Goal: Transaction & Acquisition: Purchase product/service

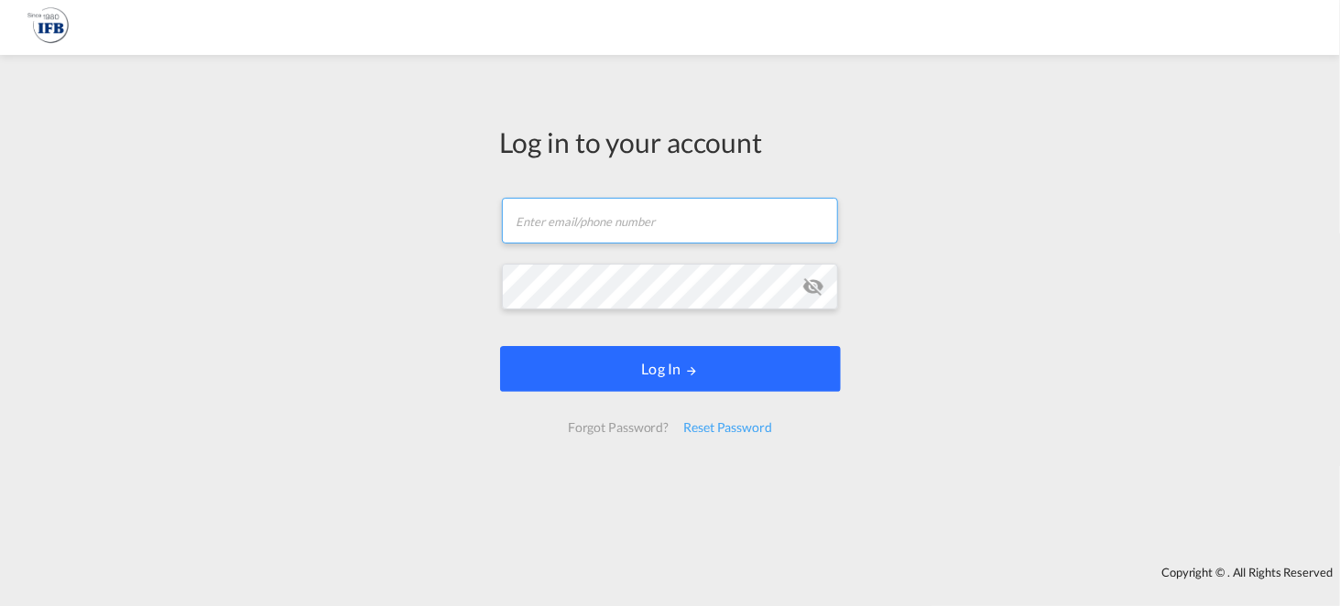
type input "[EMAIL_ADDRESS][DOMAIN_NAME]"
click at [682, 358] on button "Log In" at bounding box center [670, 369] width 341 height 46
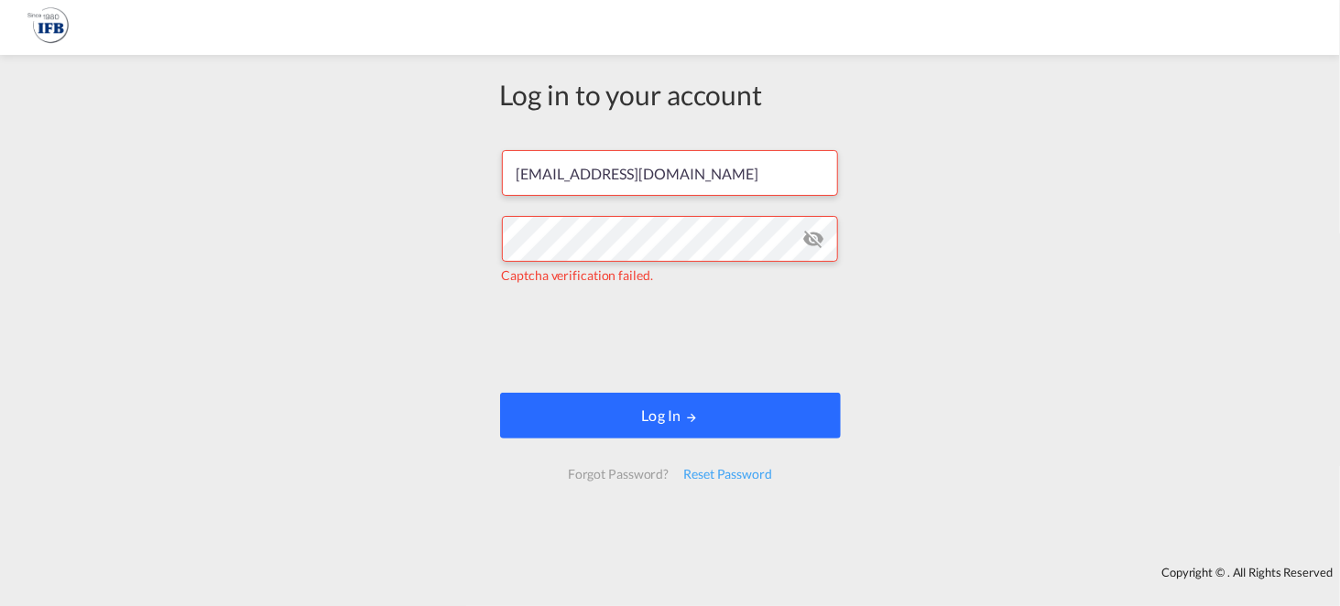
click at [733, 420] on button "Log In" at bounding box center [670, 416] width 341 height 46
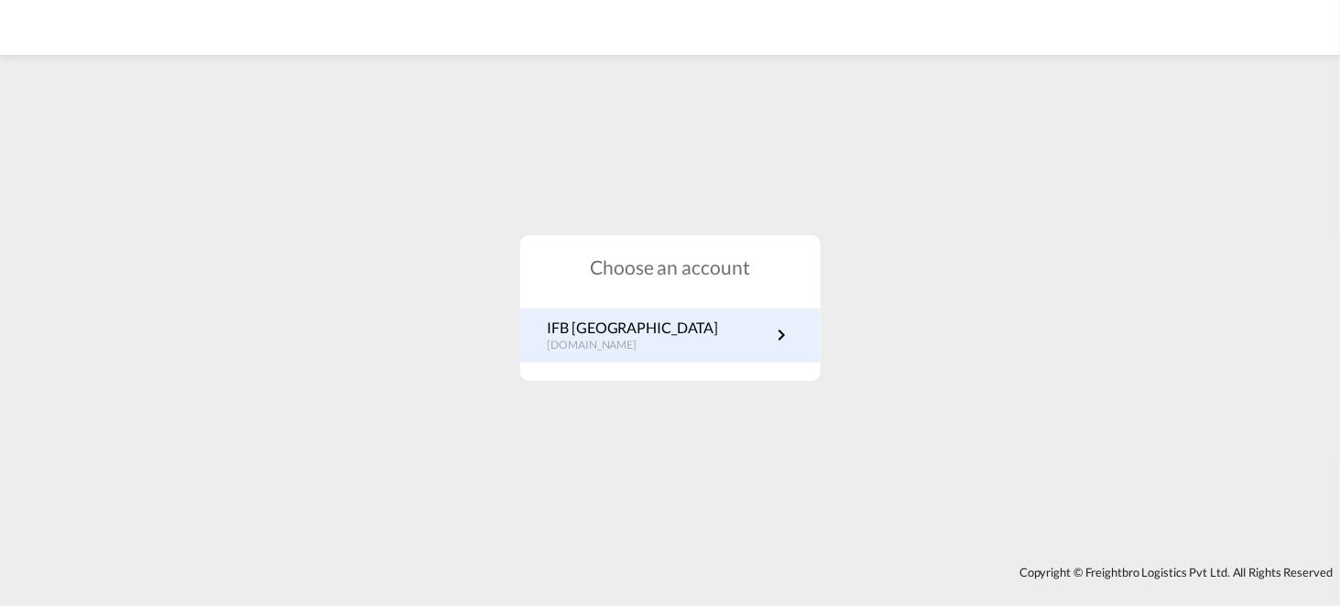
click at [720, 340] on link "IFB Poland [DOMAIN_NAME]" at bounding box center [670, 336] width 245 height 36
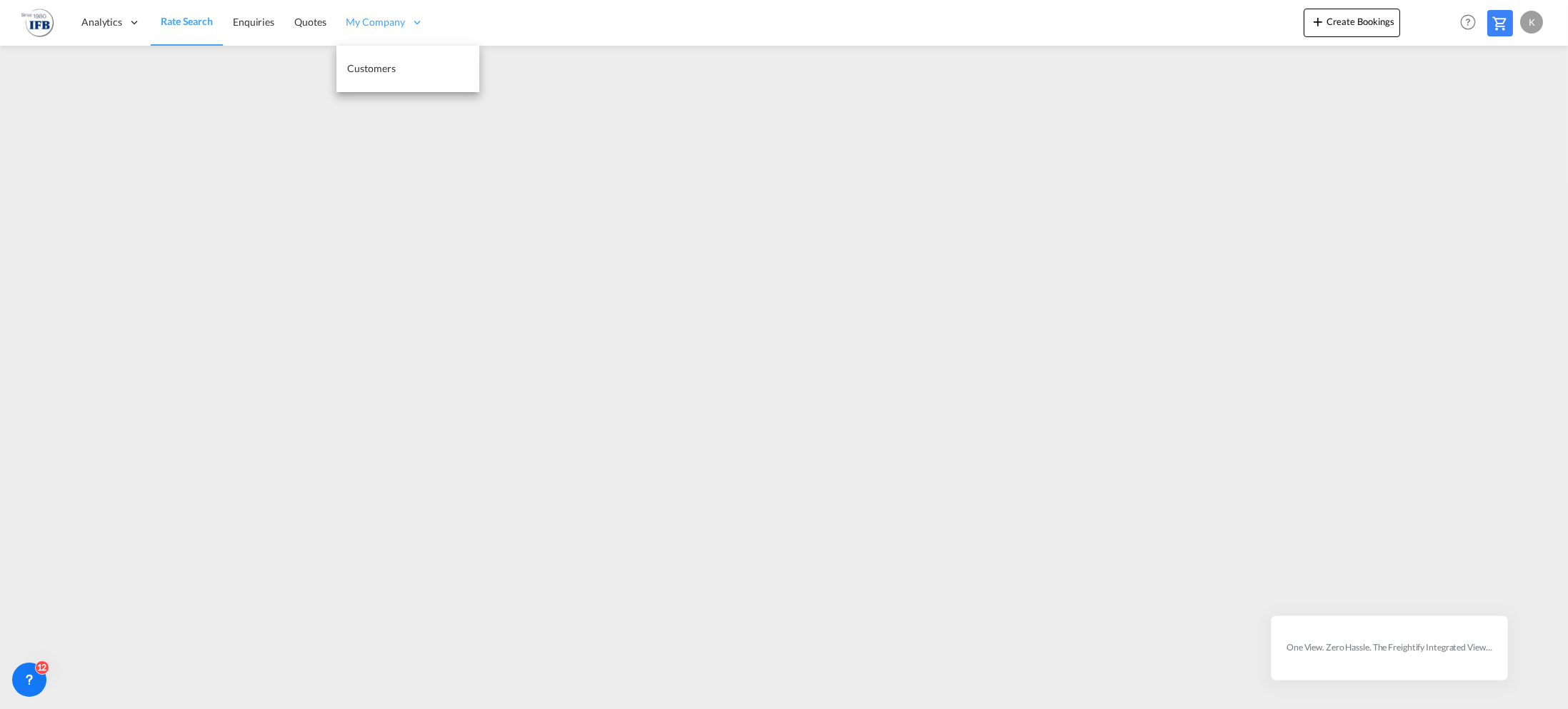
drag, startPoint x: 300, startPoint y: 19, endPoint x: 382, endPoint y: 44, distance: 85.7
click at [302, 19] on span "Quotes" at bounding box center [310, 22] width 31 height 12
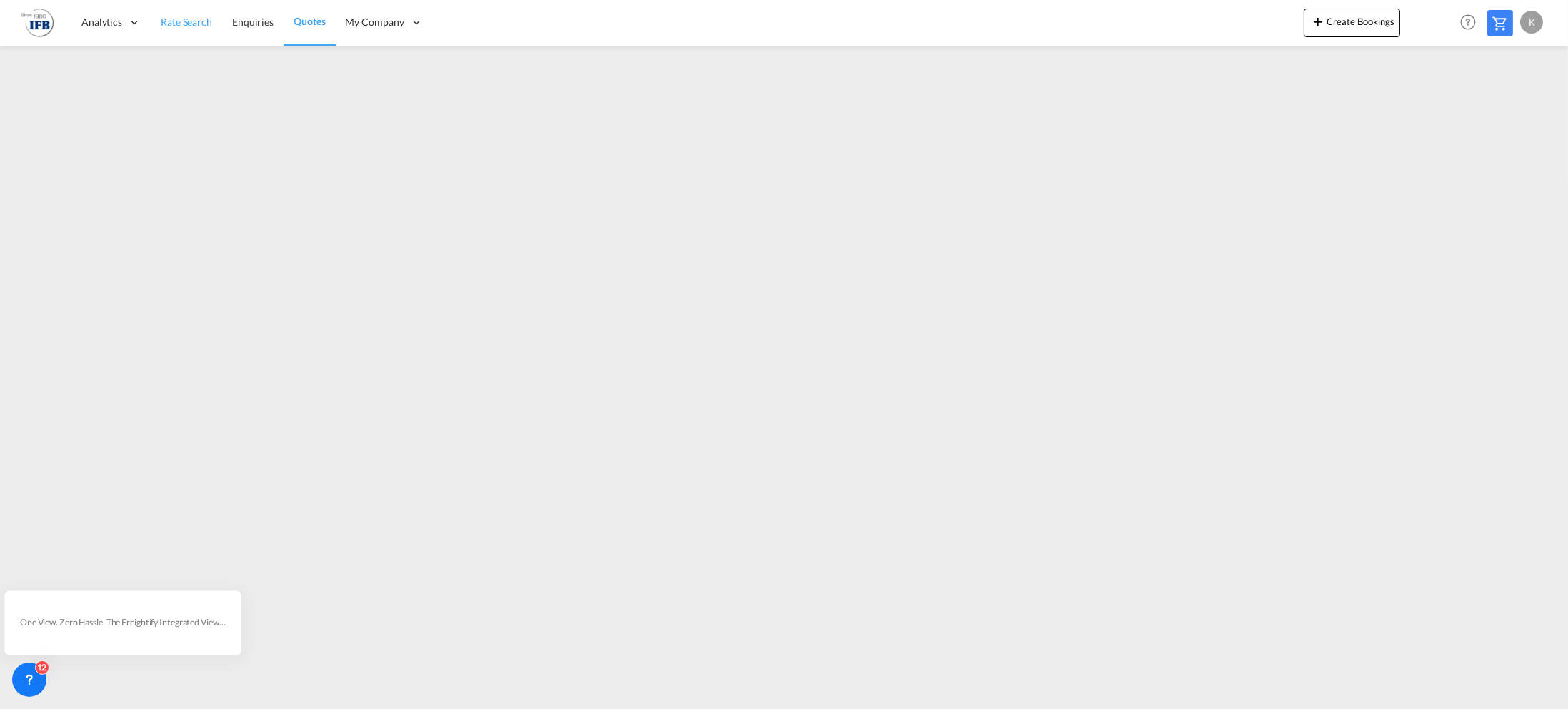
click at [196, 26] on span "Rate Search" at bounding box center [186, 22] width 51 height 12
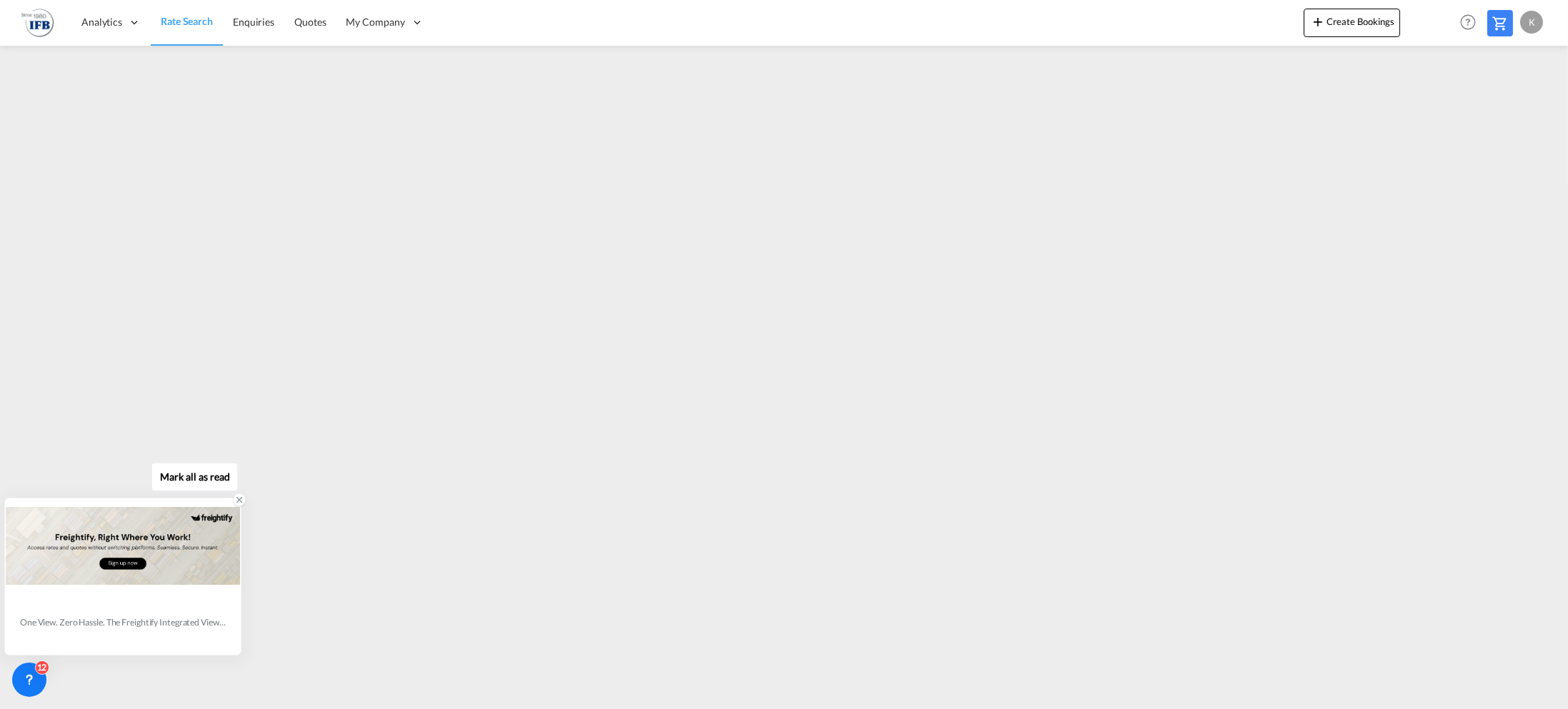
click at [225, 583] on div at bounding box center [122, 545] width 234 height 93
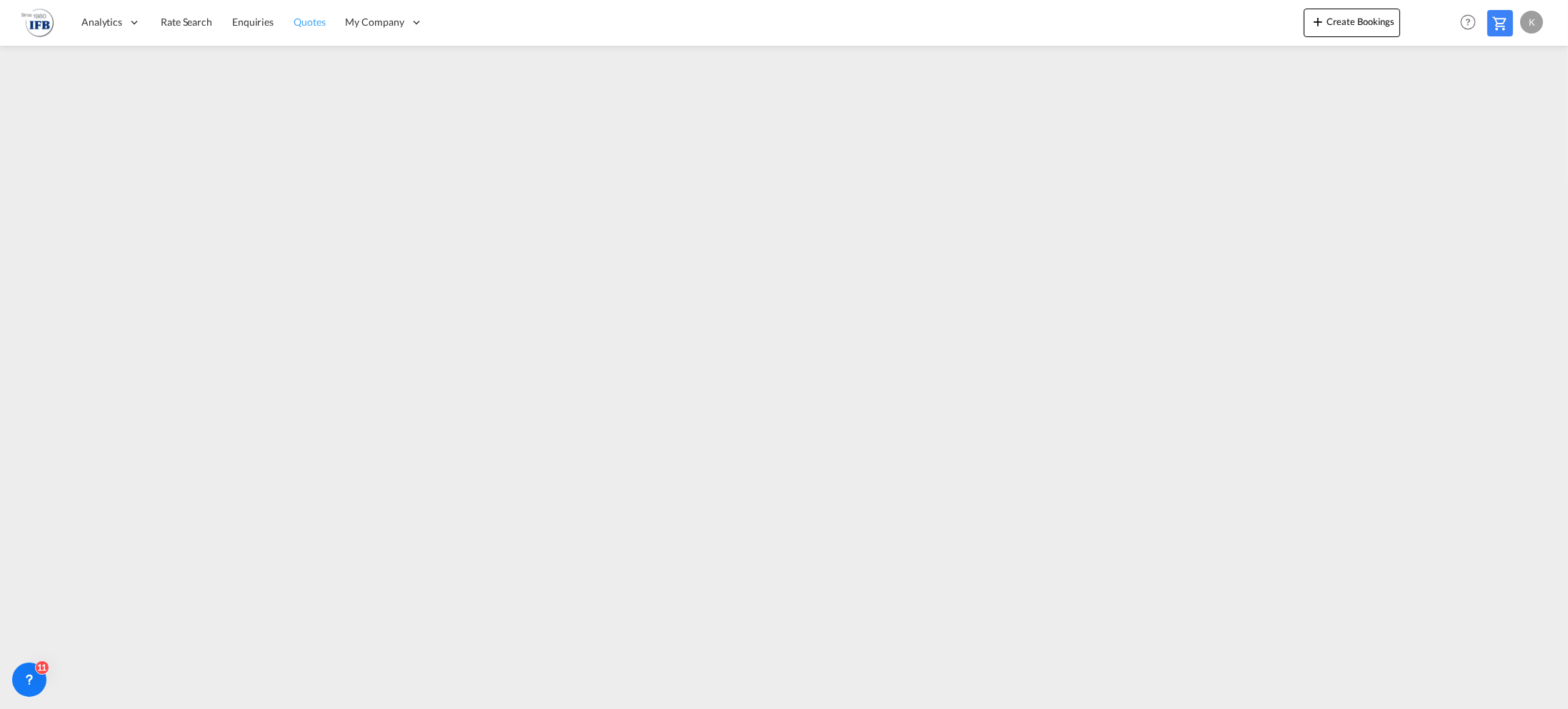
click at [323, 19] on link "Quotes" at bounding box center [310, 23] width 51 height 47
click at [313, 14] on span "Quotes" at bounding box center [309, 21] width 31 height 14
